Goal: Task Accomplishment & Management: Manage account settings

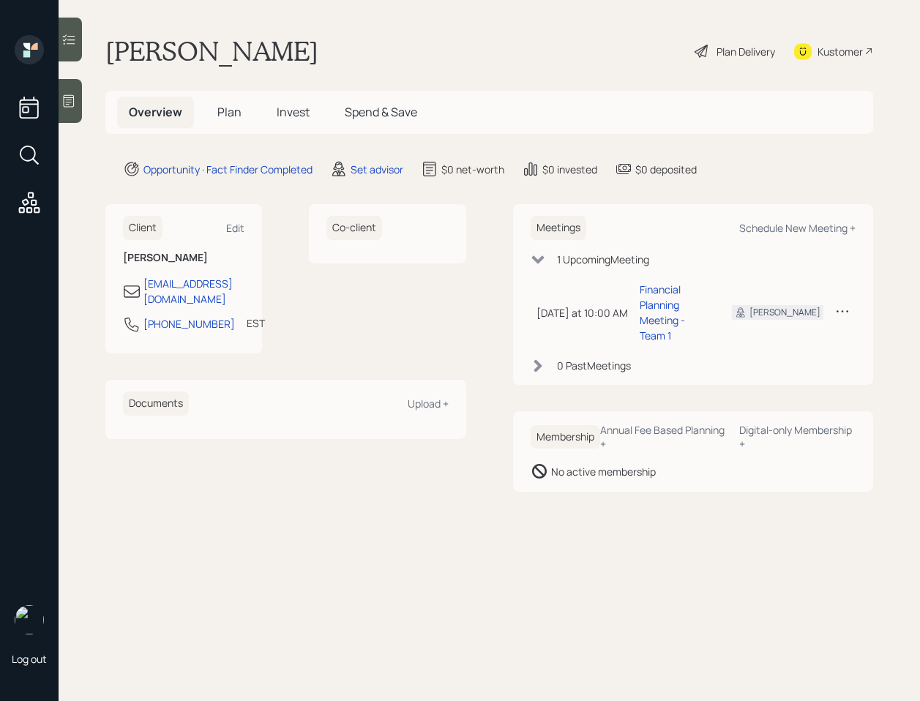
click at [230, 239] on div "Client Edit" at bounding box center [184, 228] width 122 height 24
click at [235, 232] on div "Edit" at bounding box center [235, 228] width 18 height 14
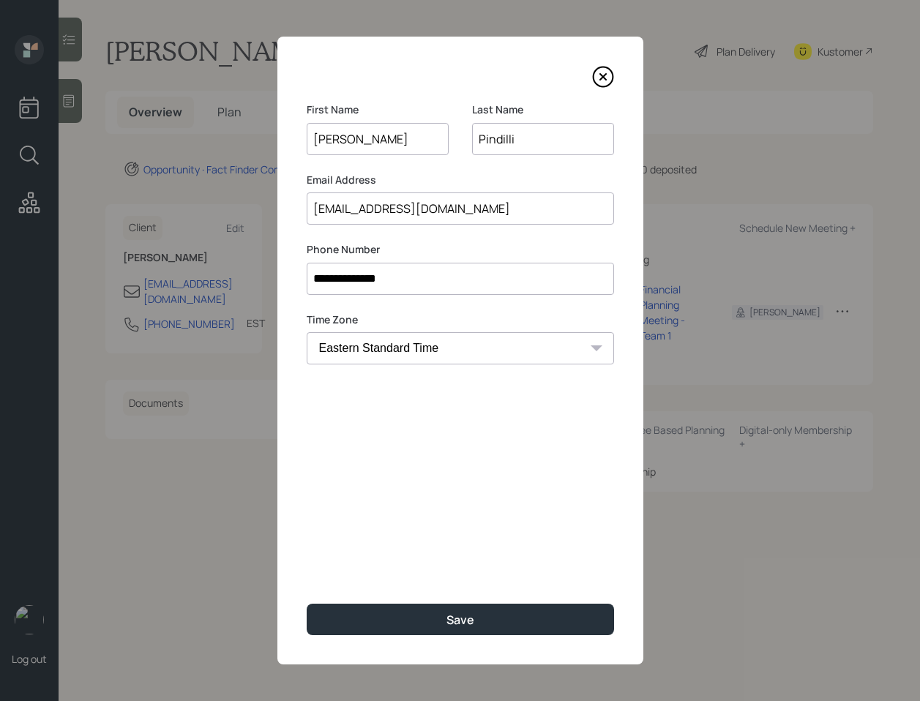
click at [414, 205] on input "[EMAIL_ADDRESS][DOMAIN_NAME]" at bounding box center [460, 209] width 307 height 32
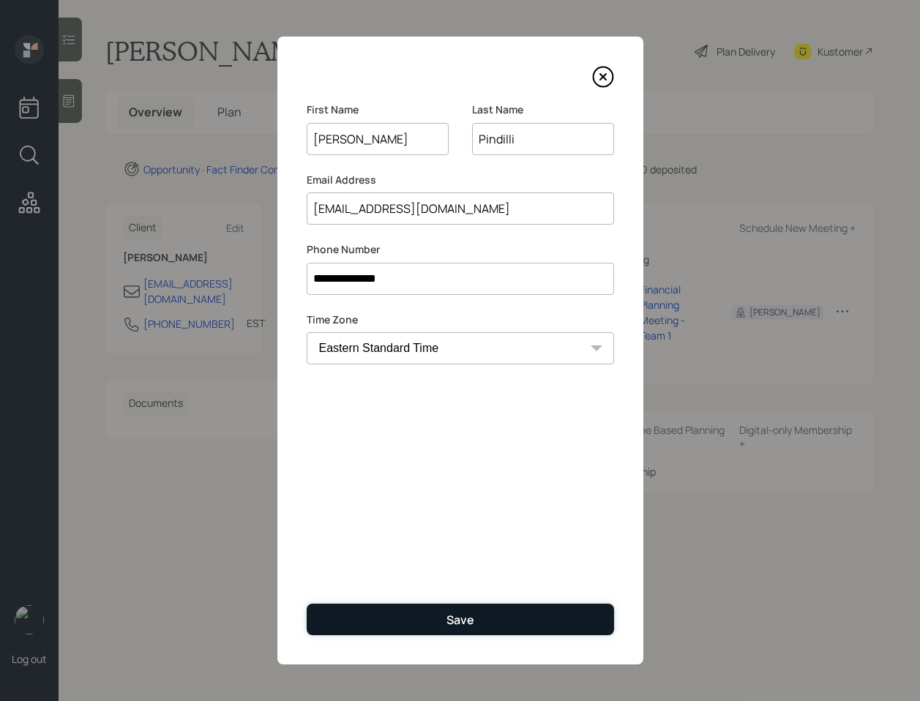
click at [433, 610] on button "Save" at bounding box center [460, 619] width 307 height 31
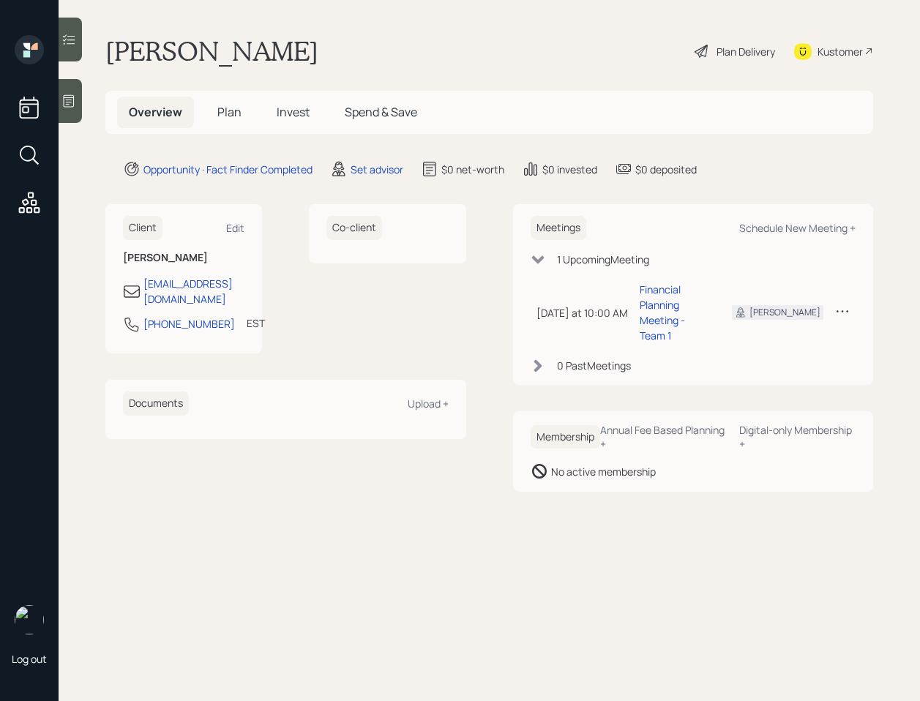
click at [75, 103] on icon at bounding box center [68, 101] width 15 height 15
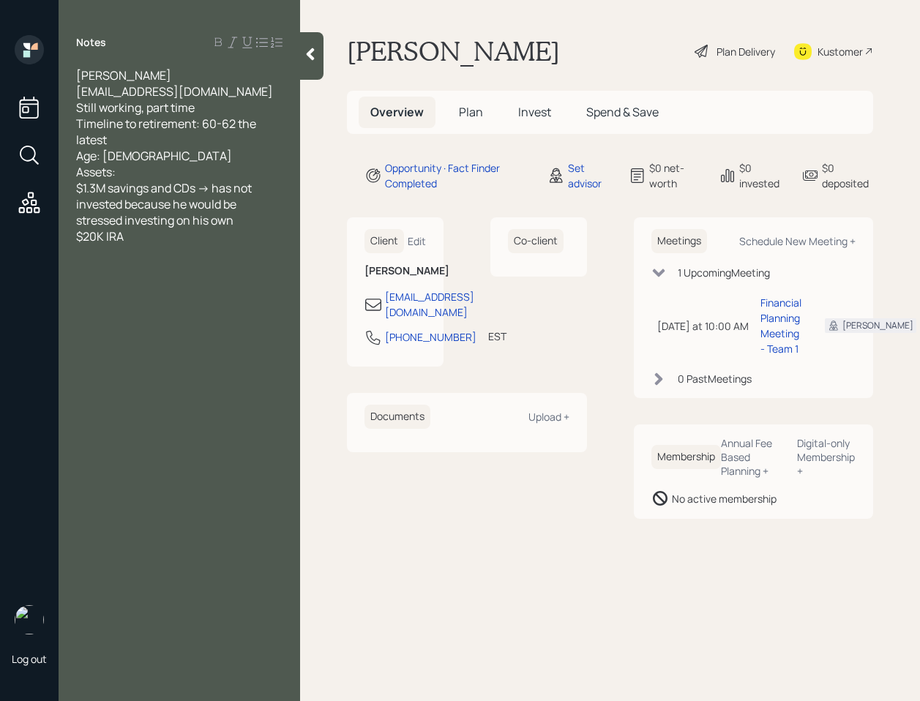
click at [317, 56] on icon at bounding box center [310, 54] width 15 height 15
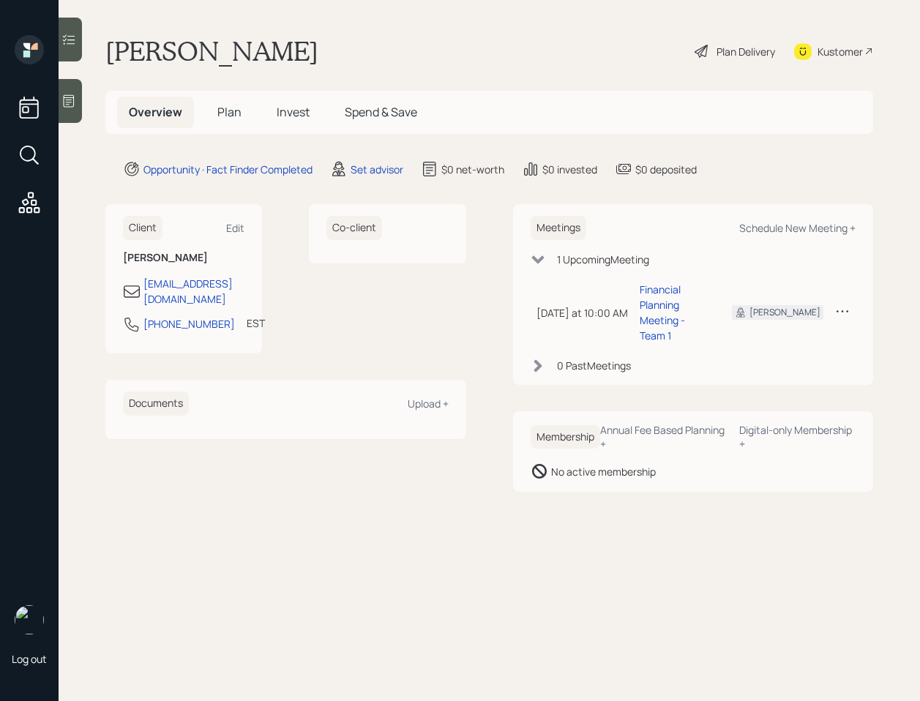
click at [75, 101] on icon at bounding box center [68, 101] width 15 height 15
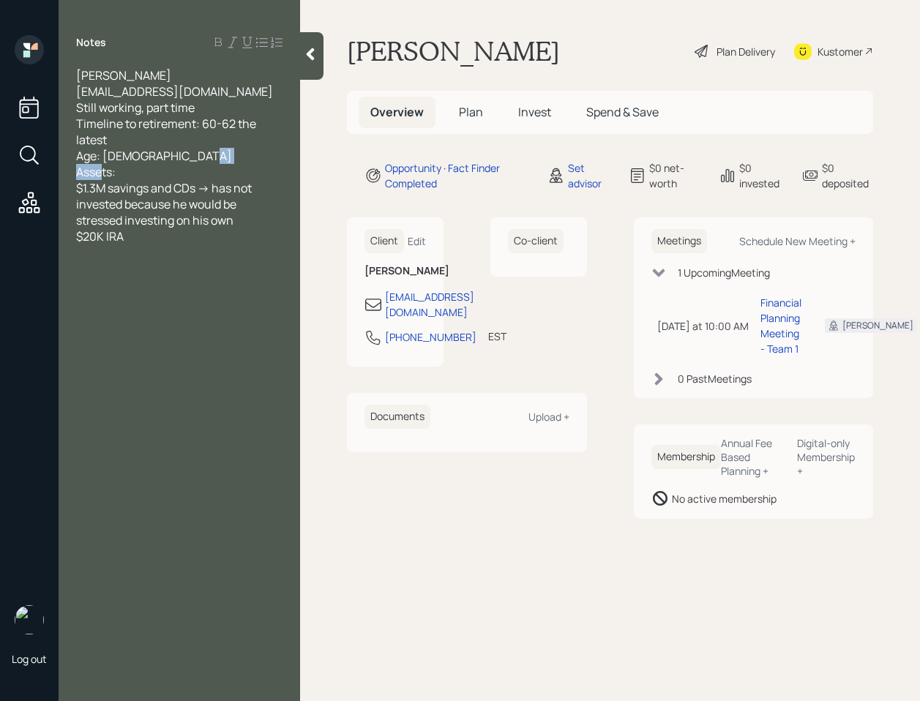
drag, startPoint x: 152, startPoint y: 190, endPoint x: 196, endPoint y: 188, distance: 43.9
click at [196, 188] on span "Douglas Pindilli dpindilli@me.com Still working, part time Timeline to retireme…" at bounding box center [174, 155] width 197 height 177
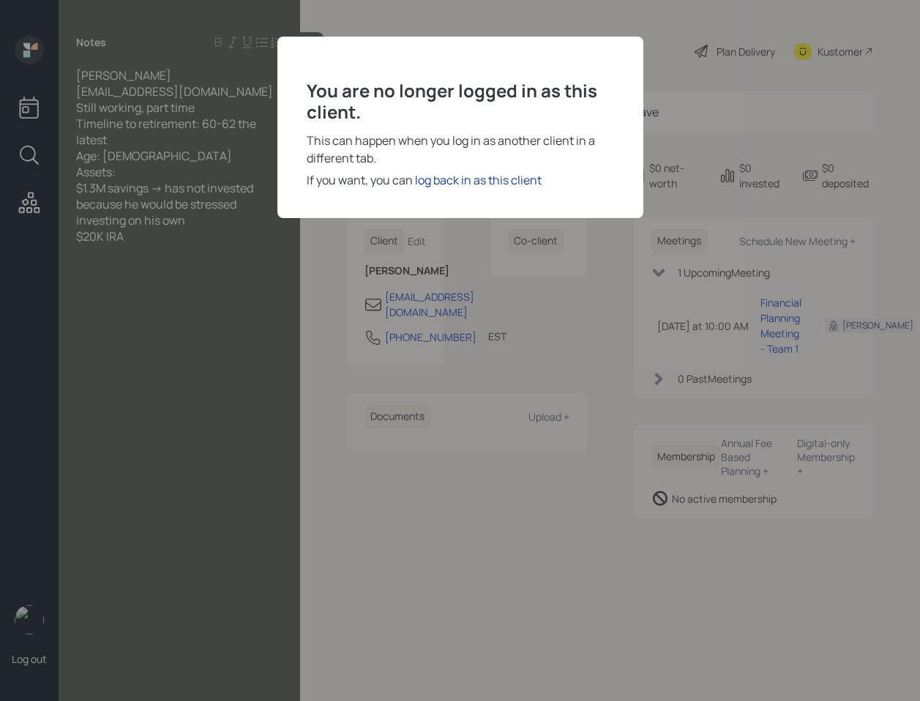
click at [493, 186] on div "log back in as this client" at bounding box center [478, 180] width 127 height 18
